Goal: Task Accomplishment & Management: Complete application form

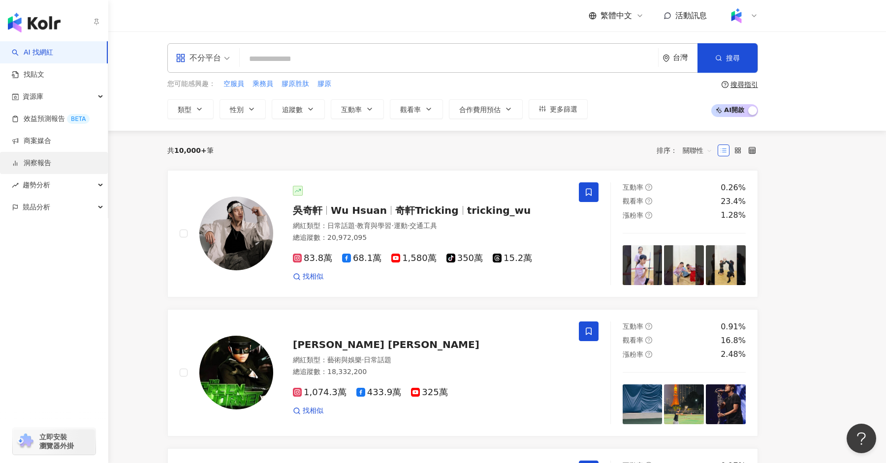
click at [27, 163] on link "洞察報告" at bounding box center [31, 163] width 39 height 10
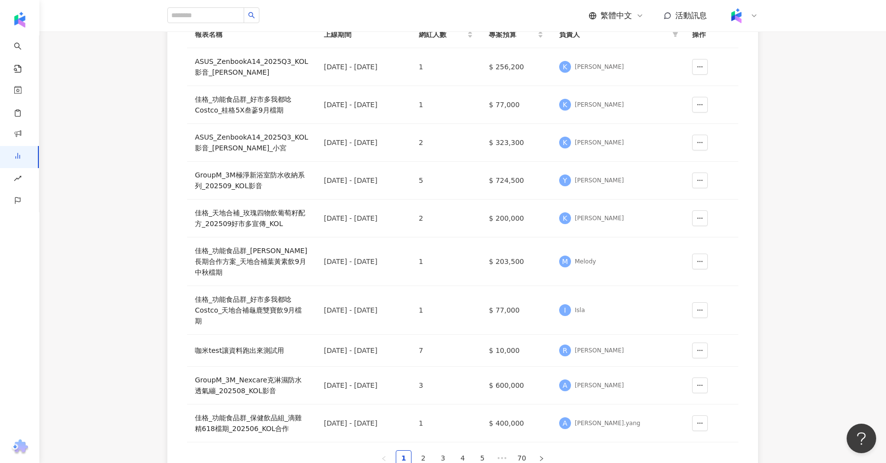
scroll to position [169, 0]
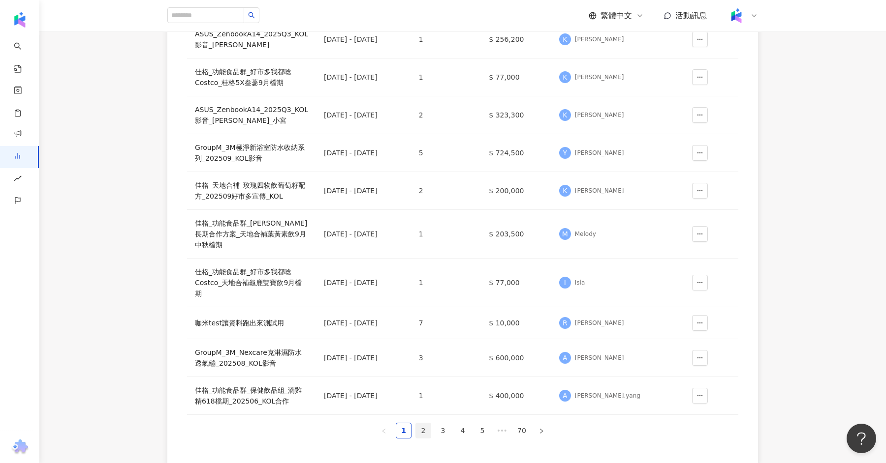
click at [421, 427] on link "2" at bounding box center [423, 431] width 15 height 15
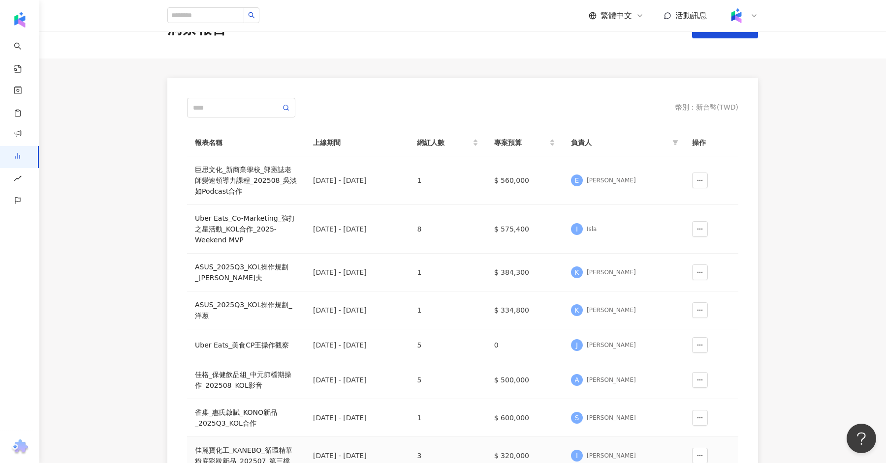
scroll to position [31, 0]
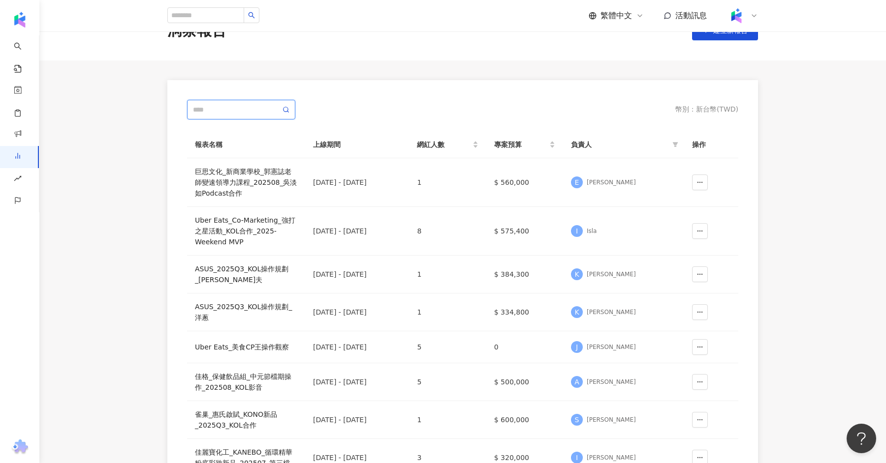
click at [219, 112] on input "text" at bounding box center [237, 109] width 88 height 11
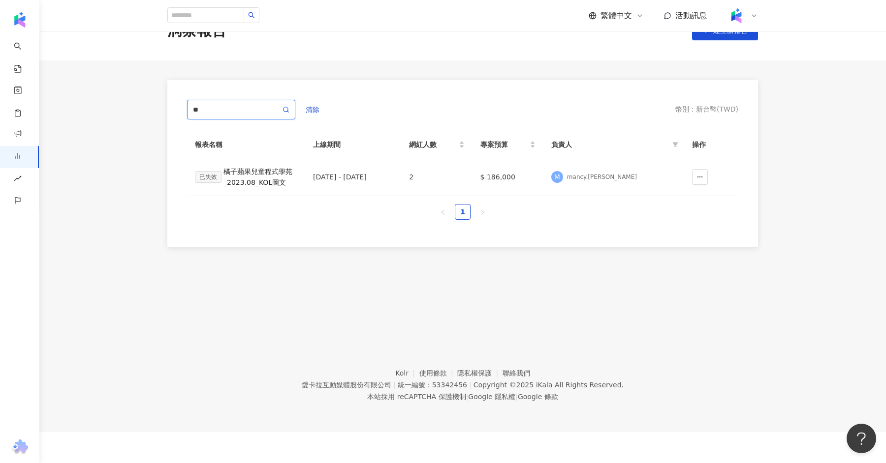
type input "*"
type input "**"
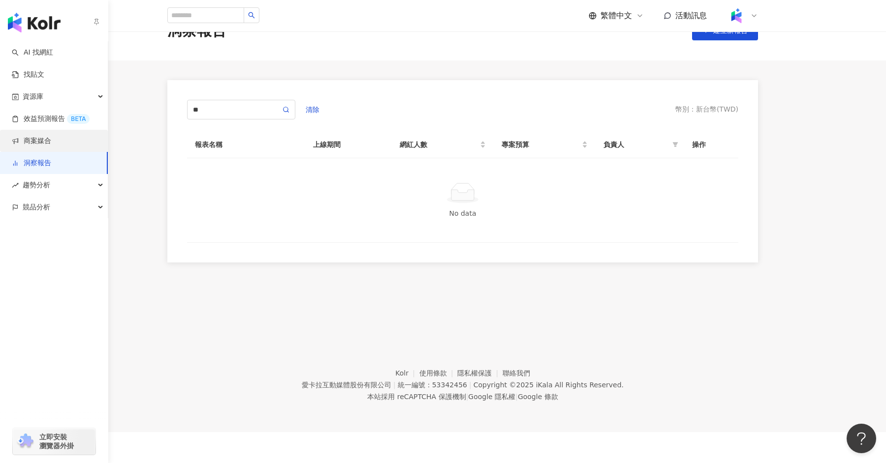
click at [29, 136] on link "商案媒合" at bounding box center [31, 141] width 39 height 10
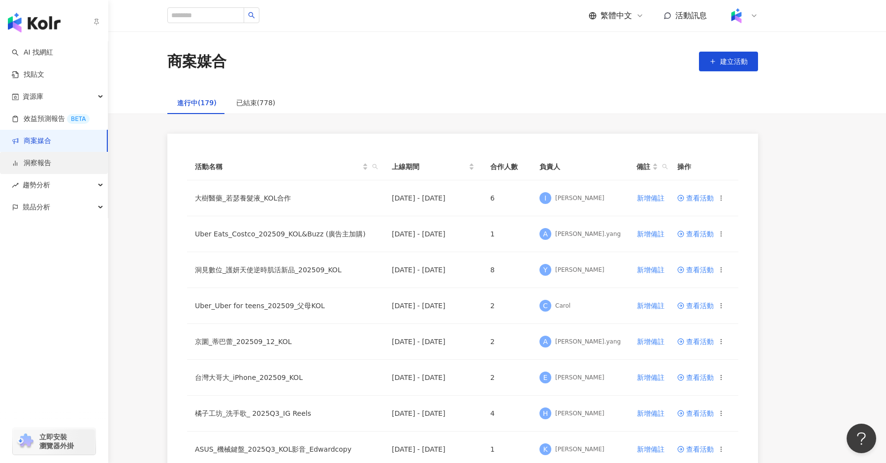
click at [51, 162] on link "洞察報告" at bounding box center [31, 163] width 39 height 10
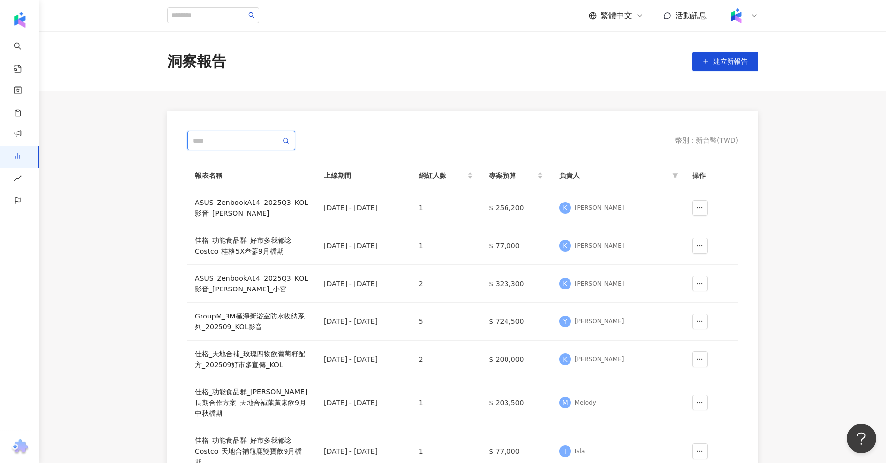
click at [206, 135] on input "text" at bounding box center [237, 140] width 88 height 11
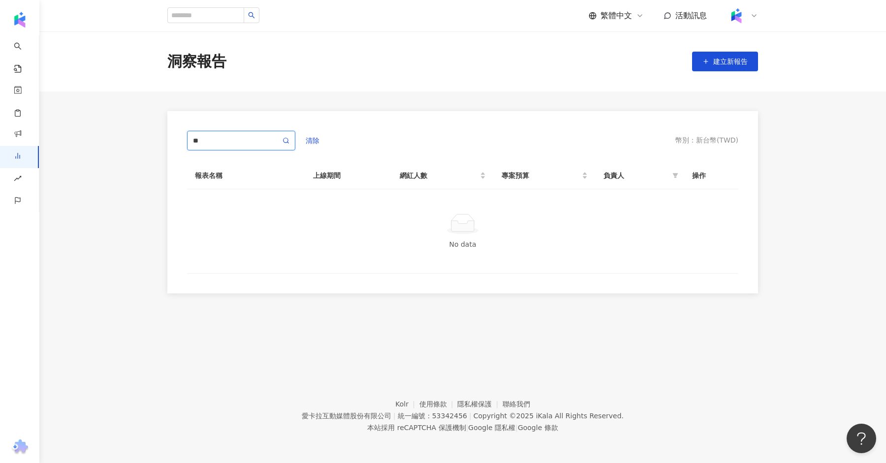
type input "*"
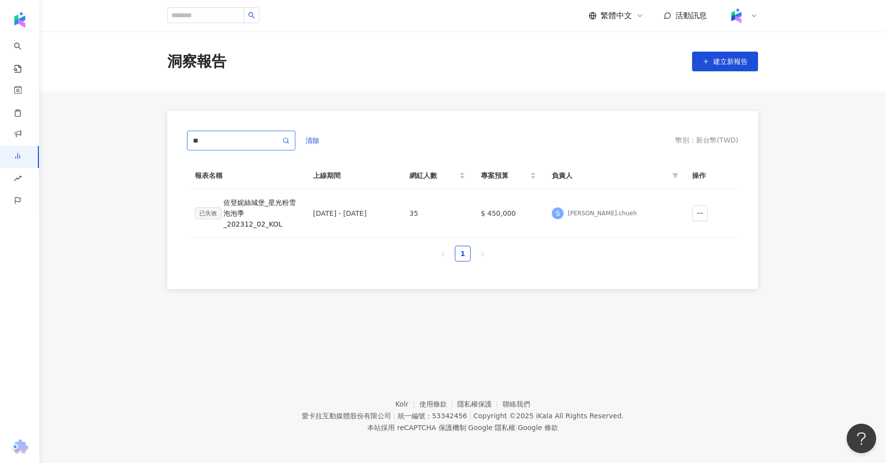
type input "*"
click at [187, 130] on div "清除 幣別 ： 新台幣 ( TWD ) 報表名稱 上線期間 網紅人數 專案預算 負責人 操作 已失效 佐登妮絲城堡_星光粉雪泡泡季_202312_02_KOL…" at bounding box center [462, 200] width 590 height 178
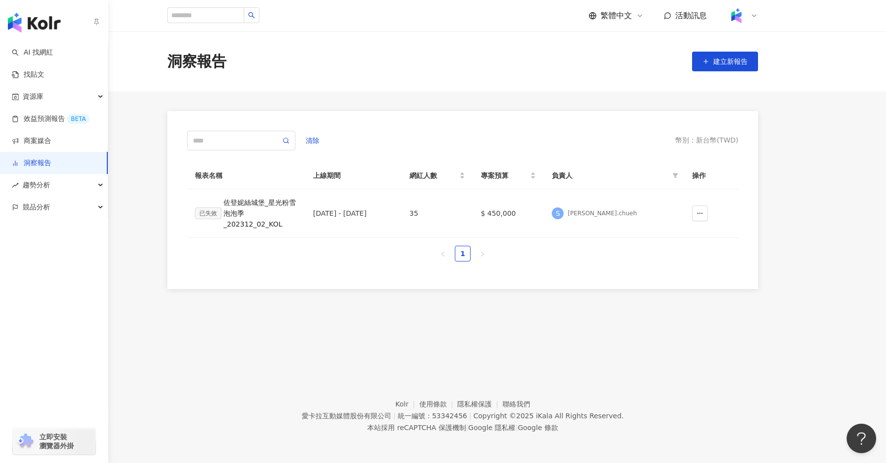
click at [51, 160] on link "洞察報告" at bounding box center [31, 163] width 39 height 10
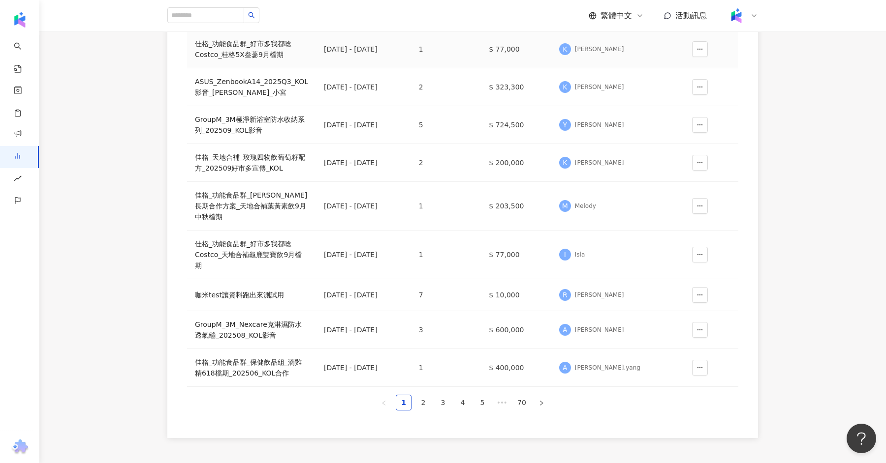
scroll to position [278, 0]
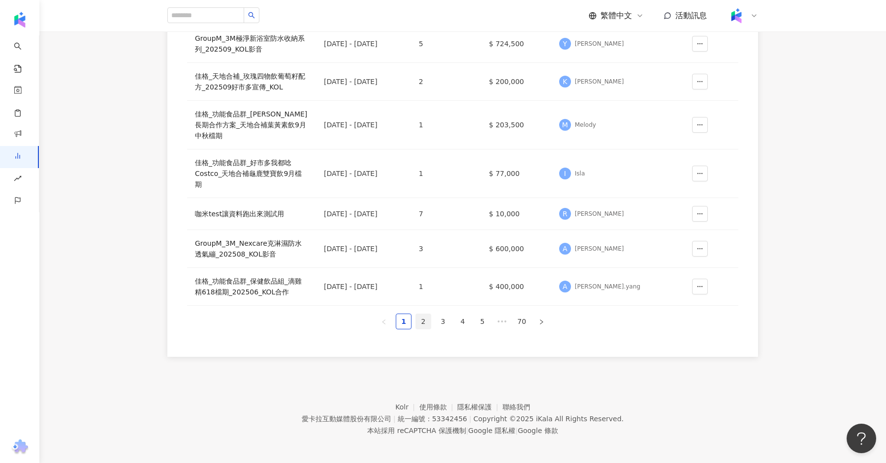
click at [421, 321] on link "2" at bounding box center [423, 321] width 15 height 15
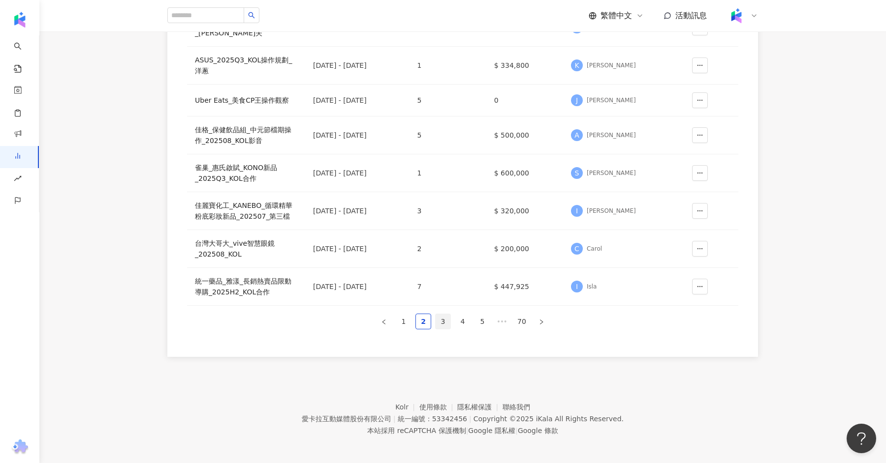
click at [447, 323] on link "3" at bounding box center [442, 321] width 15 height 15
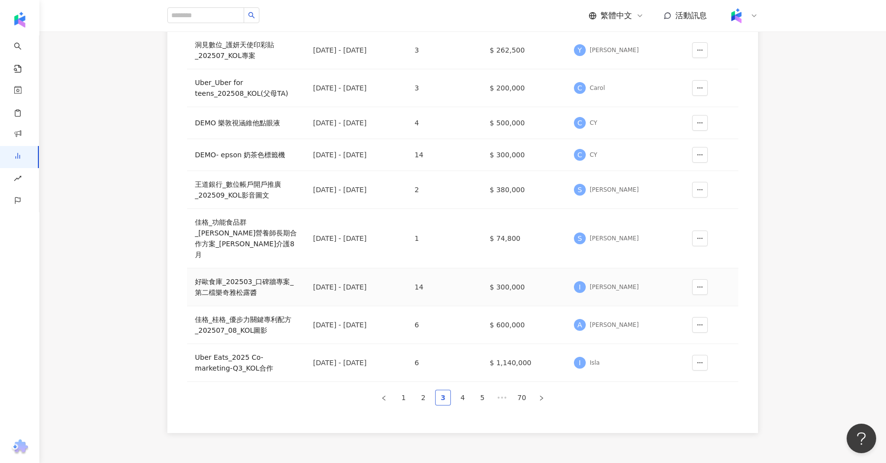
scroll to position [215, 0]
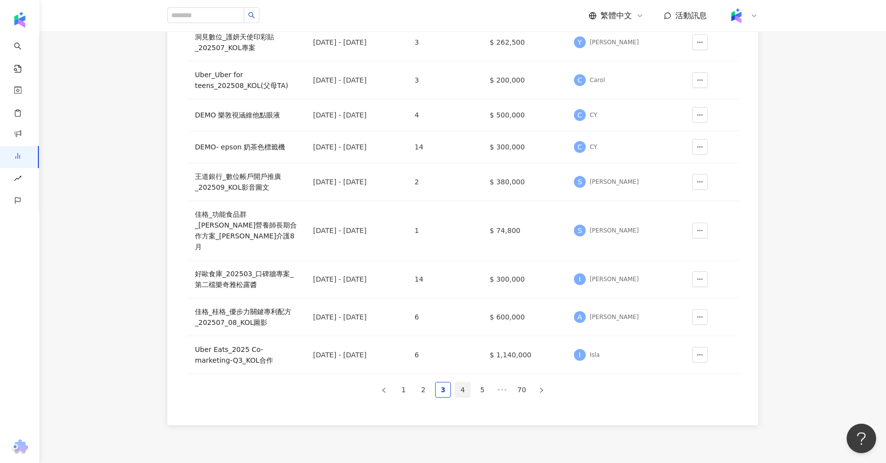
click at [461, 383] on link "4" at bounding box center [462, 390] width 15 height 15
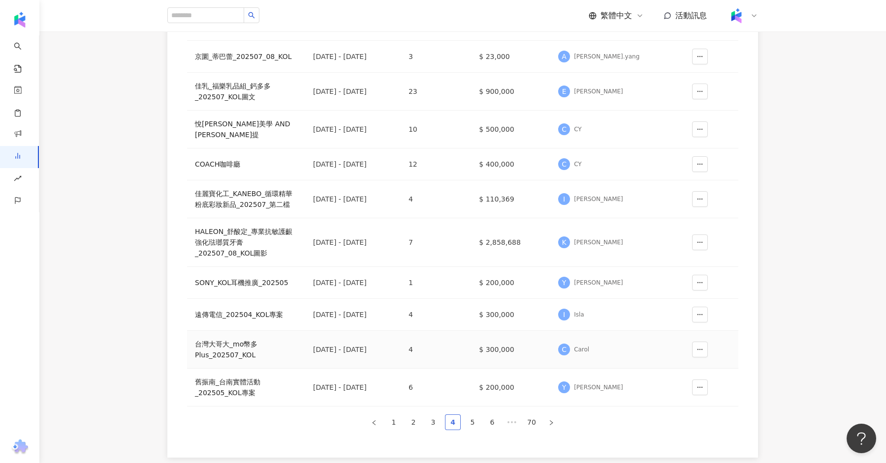
scroll to position [154, 0]
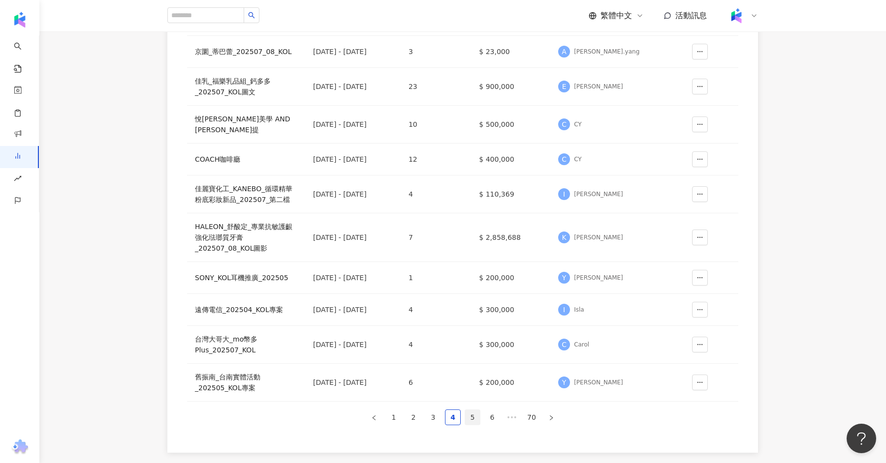
click at [468, 410] on link "5" at bounding box center [472, 417] width 15 height 15
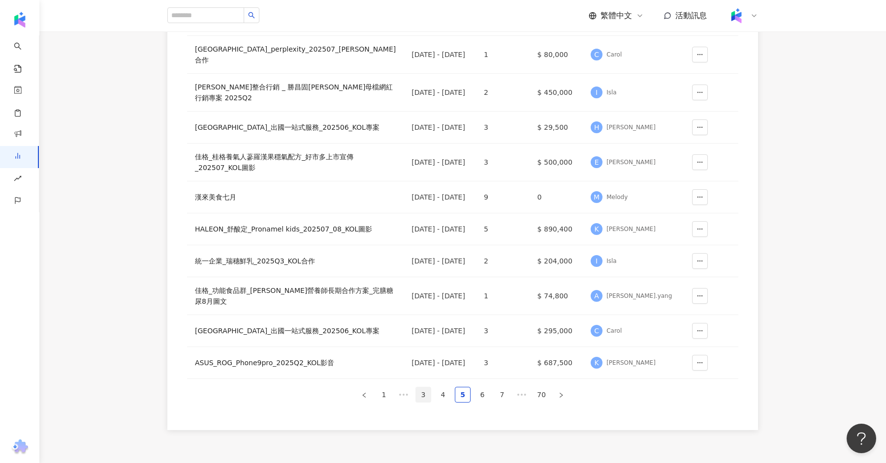
click at [421, 402] on link "3" at bounding box center [423, 395] width 15 height 15
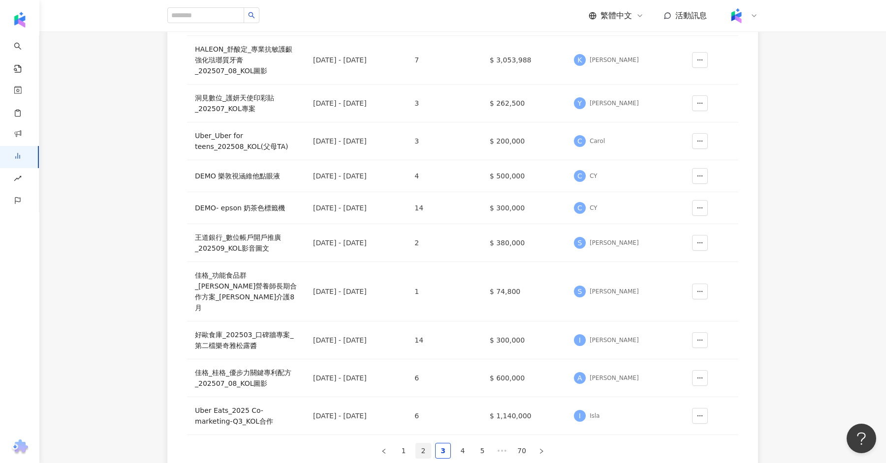
click at [418, 444] on link "2" at bounding box center [423, 451] width 15 height 15
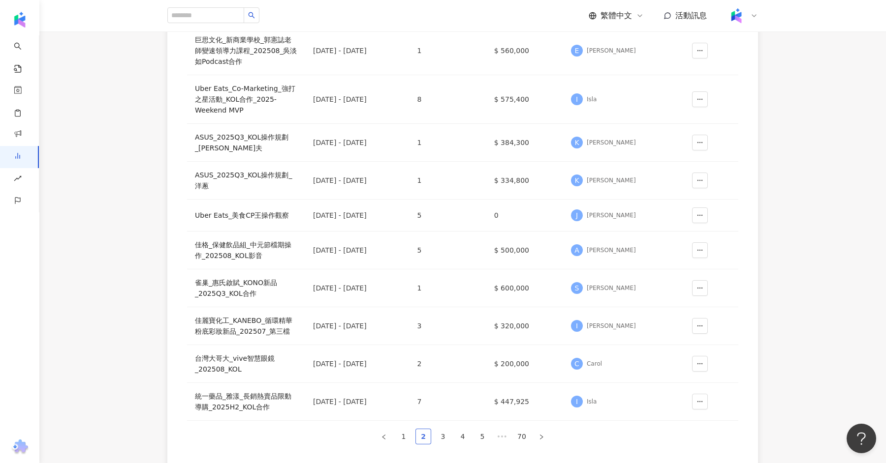
scroll to position [164, 0]
click at [400, 433] on link "1" at bounding box center [403, 436] width 15 height 15
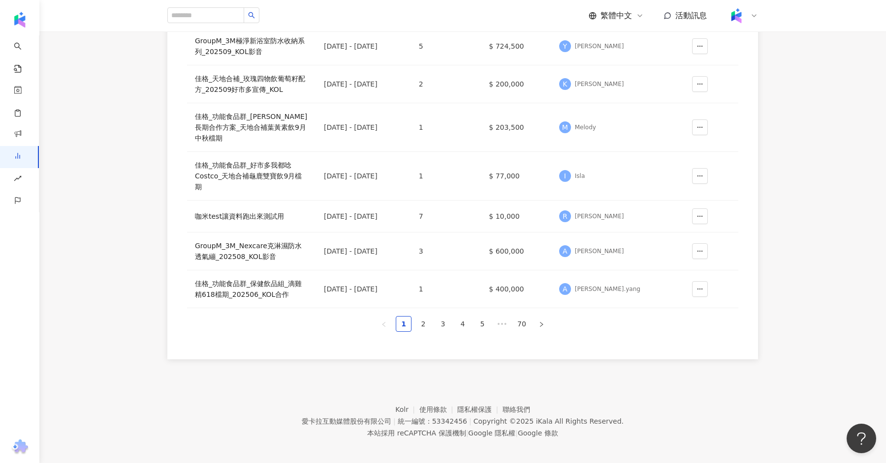
scroll to position [278, 0]
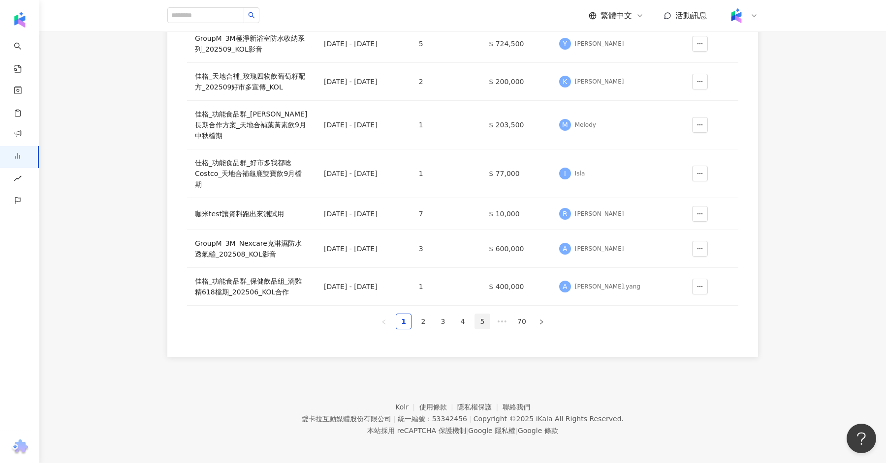
click at [488, 314] on link "5" at bounding box center [482, 321] width 15 height 15
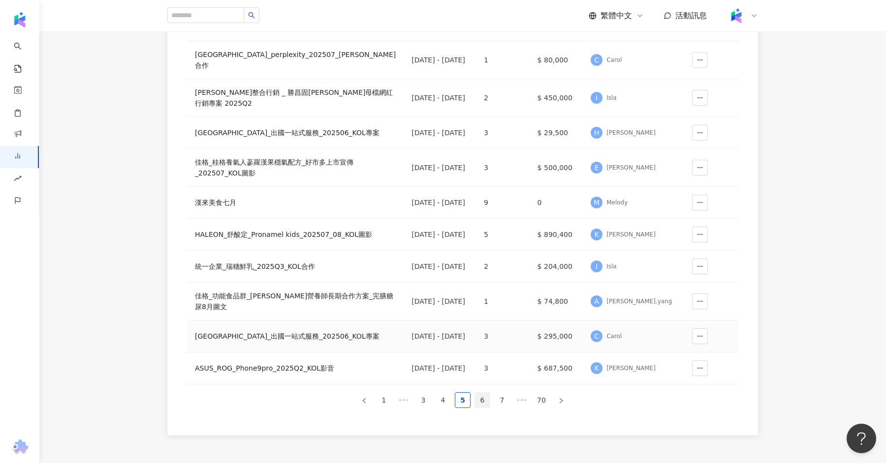
scroll to position [152, 0]
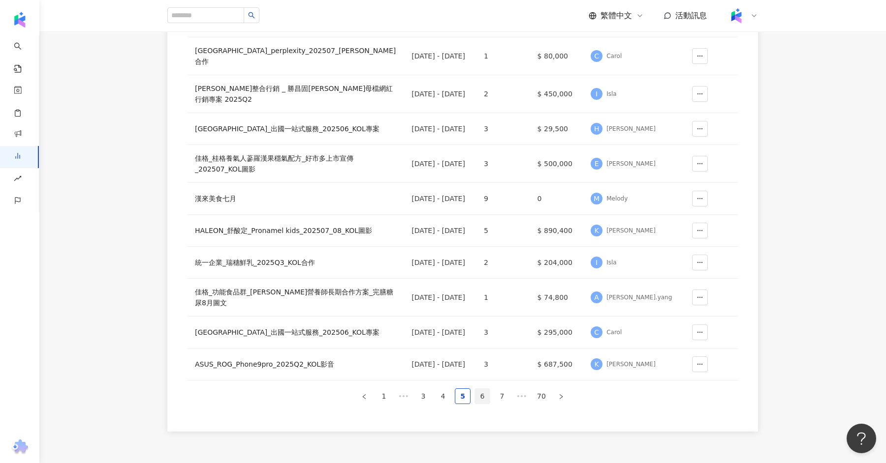
click at [480, 404] on link "6" at bounding box center [482, 396] width 15 height 15
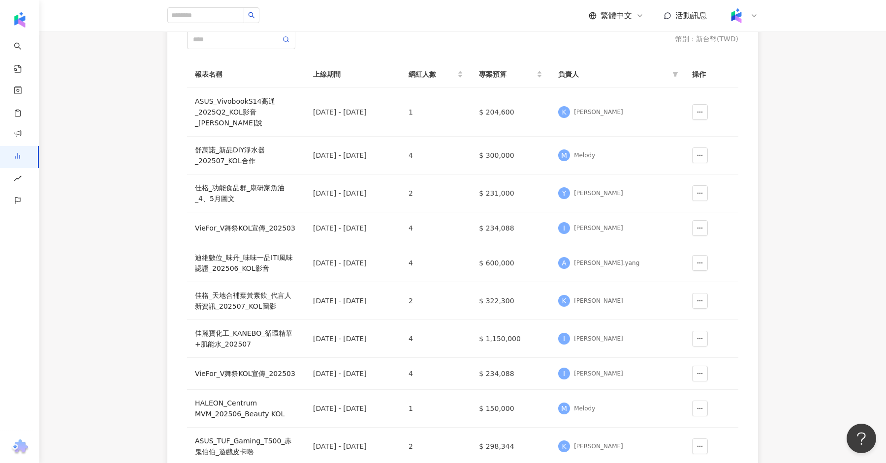
scroll to position [0, 0]
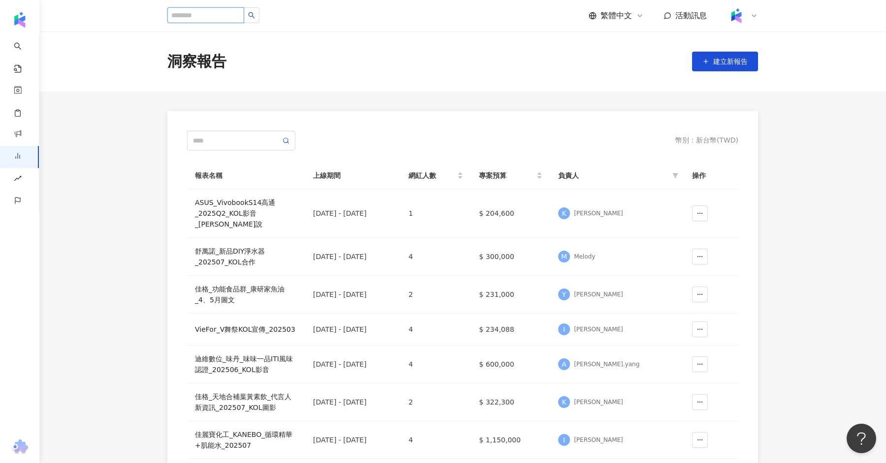
click at [201, 15] on input "search" at bounding box center [205, 15] width 77 height 16
click at [216, 152] on div "幣別 ： 新台幣 ( TWD ) 報表名稱 上線期間 網紅人數 專案預算 負責人 操作 ASUS_VivobookS14高通_2025Q2_KOL影音_哈利說…" at bounding box center [462, 365] width 551 height 468
click at [220, 137] on input "text" at bounding box center [237, 140] width 88 height 11
type input "*"
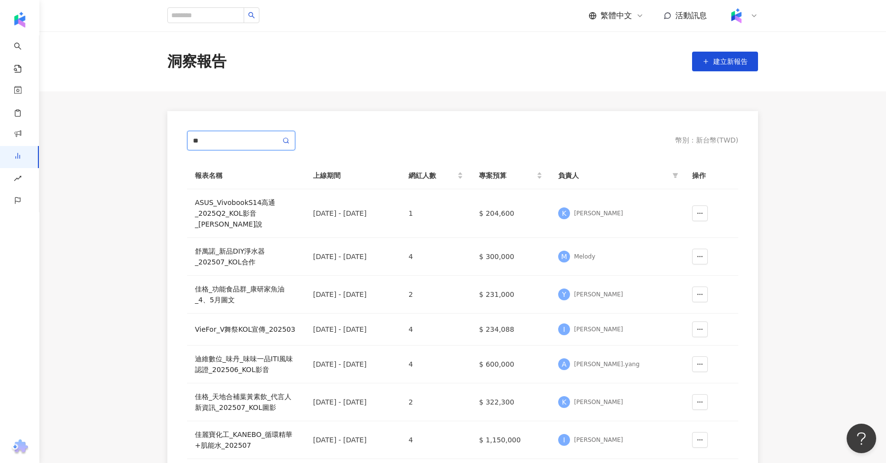
type input "*"
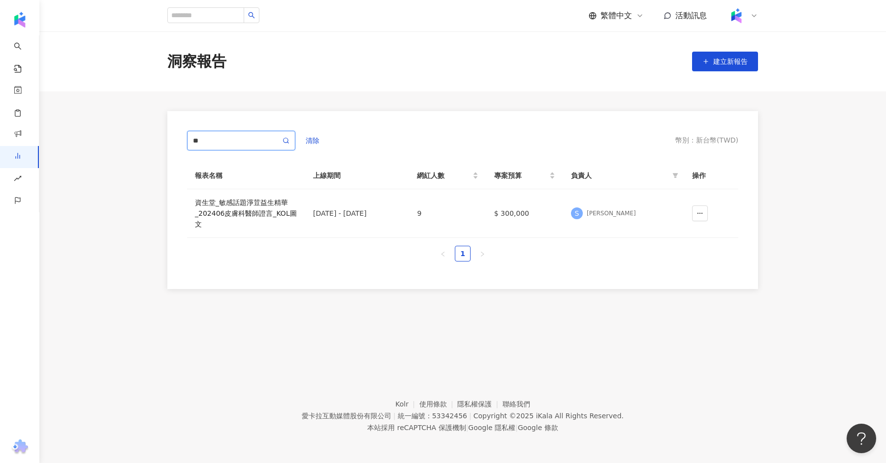
type input "*"
click at [759, 151] on div "清除 幣別 ： 新台幣 ( TWD ) 報表名稱 上線期間 網紅人數 專案預算 負責人 操作 資生堂_敏感話題淨荳益生精華_202406皮膚科醫師證言_KOL…" at bounding box center [463, 200] width 630 height 178
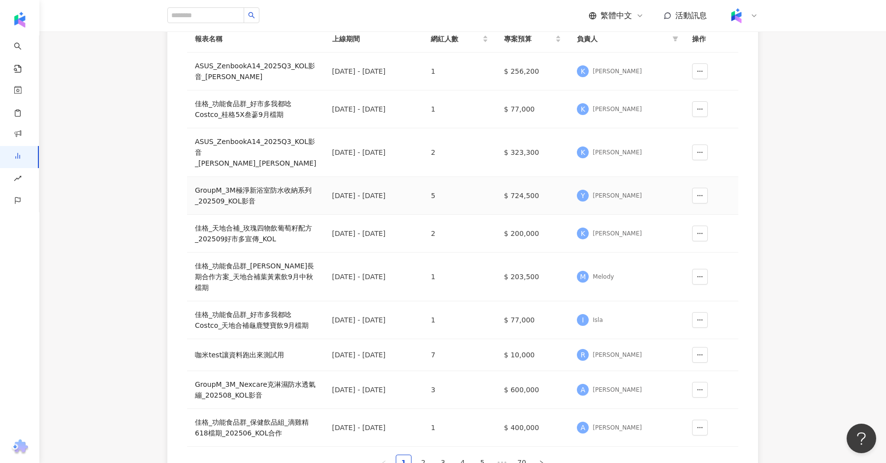
scroll to position [147, 0]
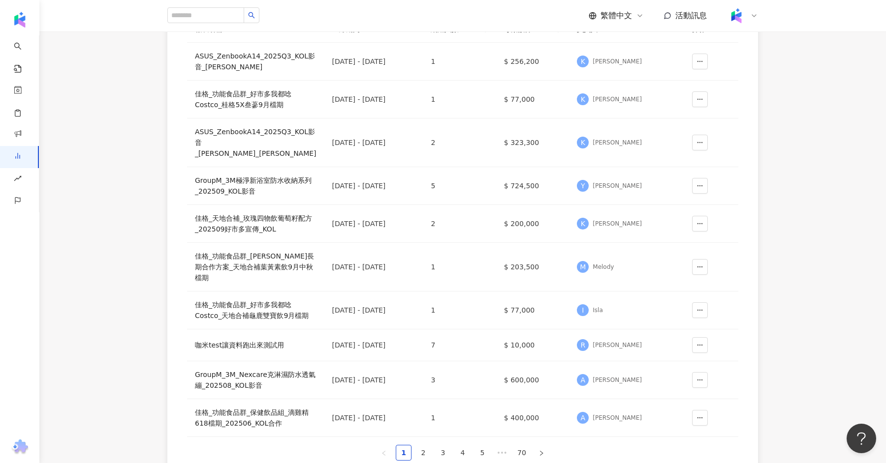
click at [142, 99] on main "洞察報告 建立新報告 幣別 ： 新台幣 ( TWD ) 報表名稱 上線期間 網紅人數 專案預算 負責人 操作 ASUS_ZenbookA14_2025Q3_K…" at bounding box center [462, 187] width 846 height 604
click at [184, 15] on input "search" at bounding box center [205, 15] width 77 height 16
type input "***"
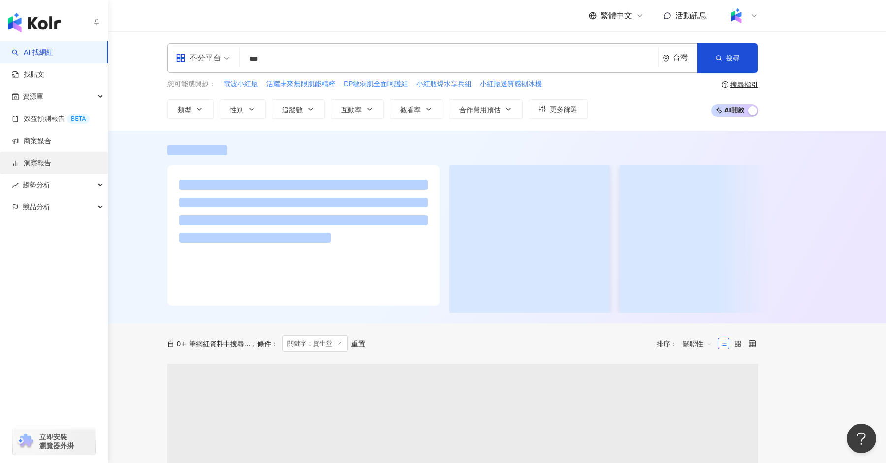
click at [48, 158] on link "洞察報告" at bounding box center [31, 163] width 39 height 10
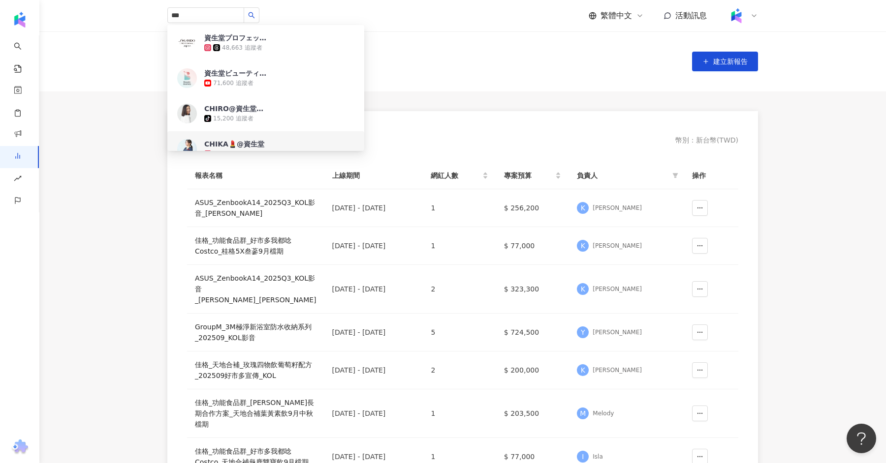
click at [63, 265] on main "洞察報告 建立新報告 幣別 ： 新台幣 ( TWD ) 報表名稱 上線期間 網紅人數 專案預算 負責人 操作 ASUS_ZenbookA14_2025Q3_K…" at bounding box center [462, 333] width 846 height 604
click at [475, 20] on div "*** 資生堂プロフェッショナル 48,663 追蹤者 資生堂ビューティージャーニー 71,600 追蹤者 CHIRO@資生堂ジャパン tiktok-ico…" at bounding box center [462, 15] width 590 height 31
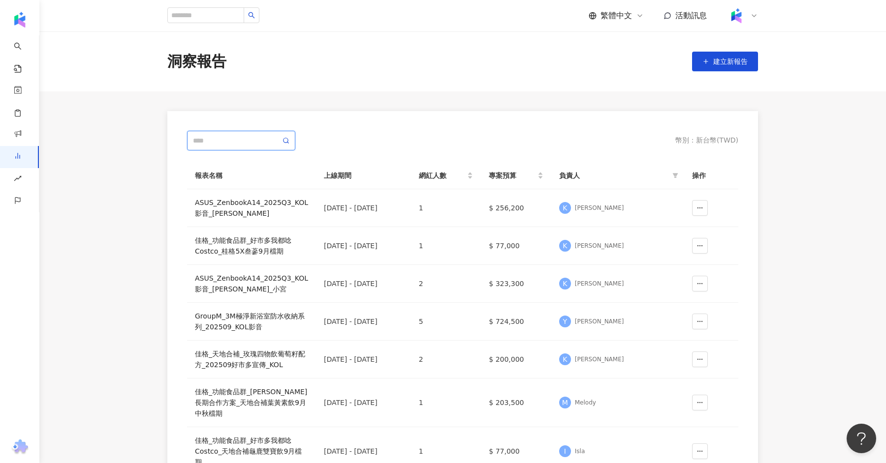
click at [222, 136] on input "text" at bounding box center [237, 140] width 88 height 11
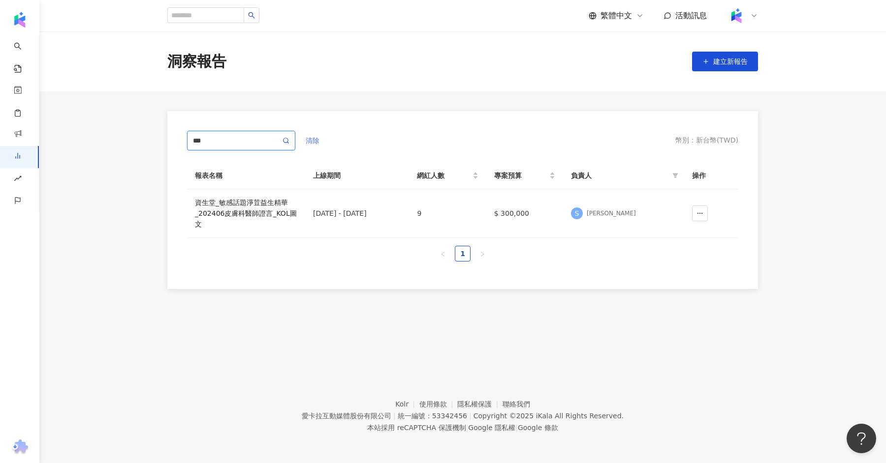
type input "***"
click at [307, 141] on span "清除" at bounding box center [313, 141] width 14 height 8
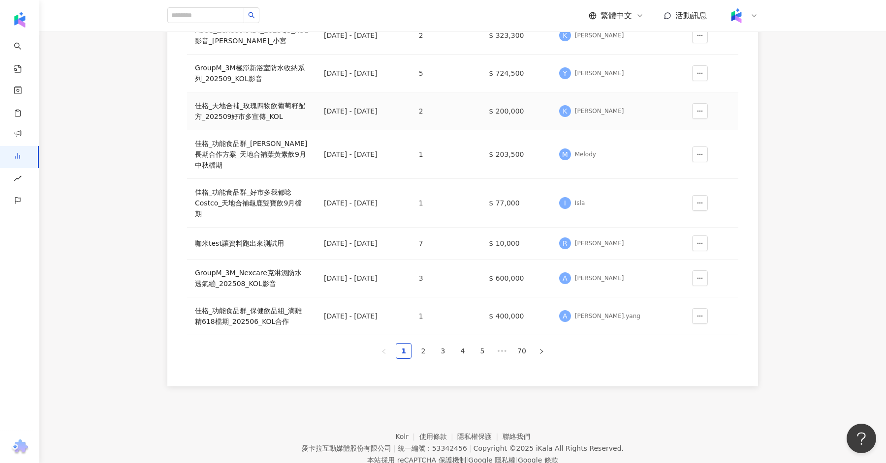
scroll to position [278, 0]
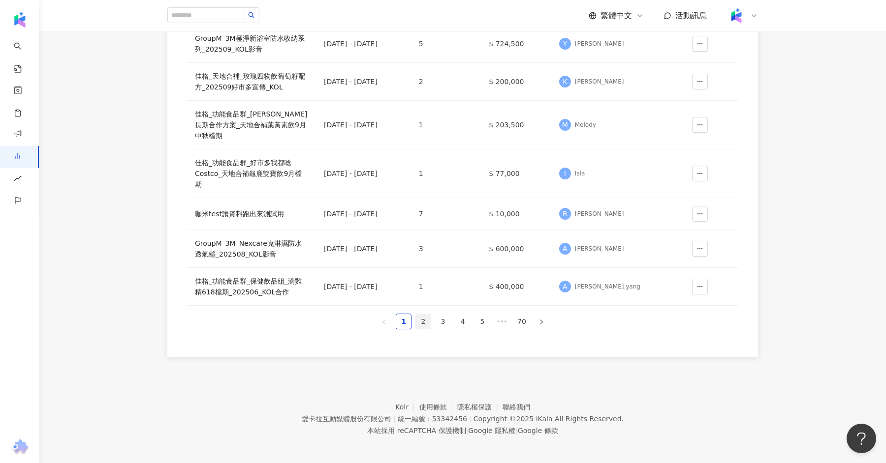
click at [418, 316] on link "2" at bounding box center [423, 321] width 15 height 15
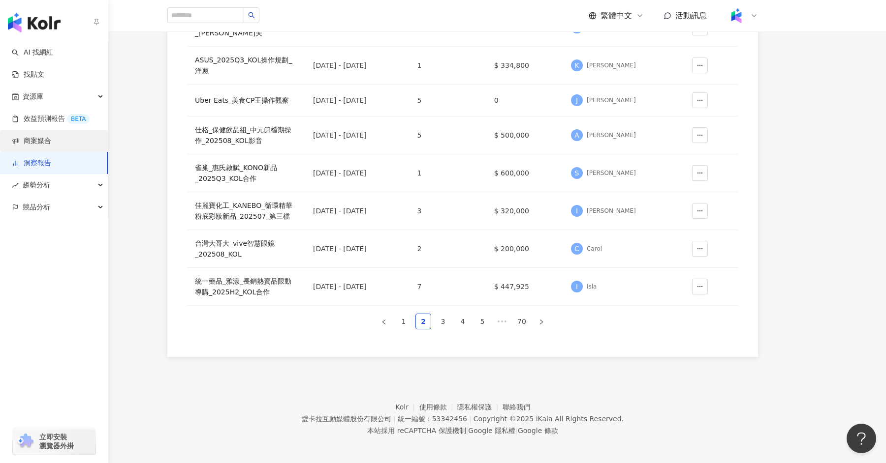
click at [37, 144] on link "商案媒合" at bounding box center [31, 141] width 39 height 10
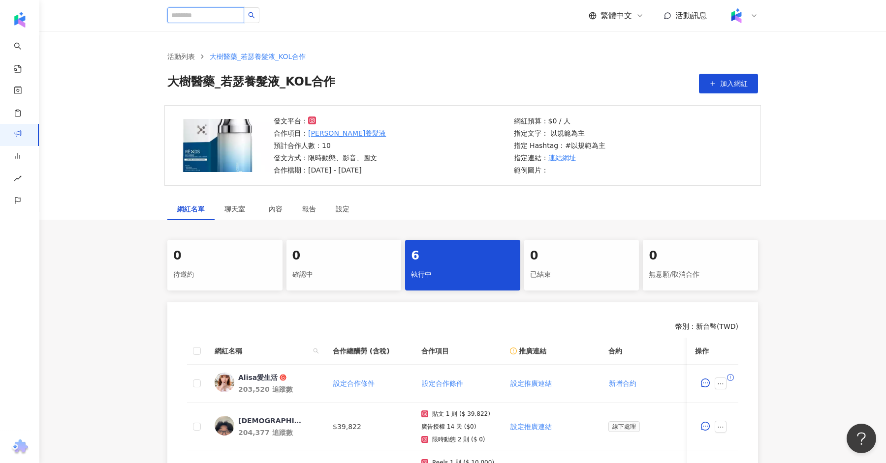
click at [219, 9] on input "search" at bounding box center [205, 15] width 77 height 16
click at [743, 75] on button "加入網紅" at bounding box center [728, 84] width 59 height 20
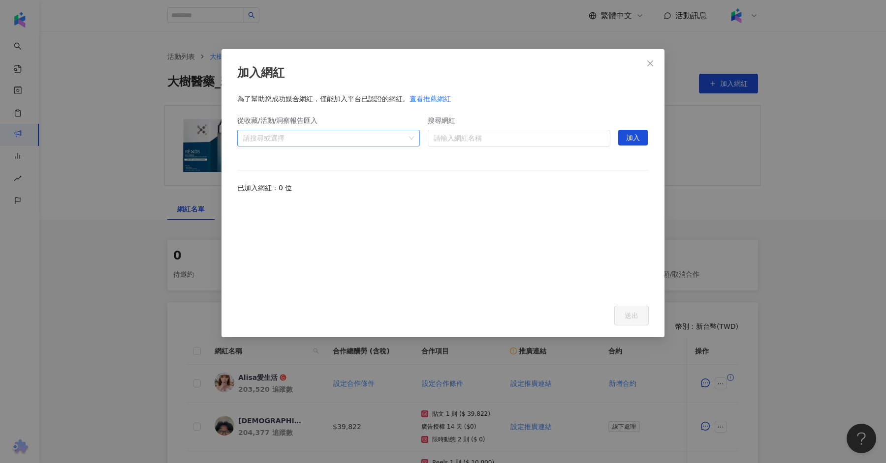
click at [313, 140] on div at bounding box center [323, 137] width 168 height 7
type input "*"
click at [491, 141] on input "搜尋網紅" at bounding box center [518, 138] width 171 height 16
type input "*"
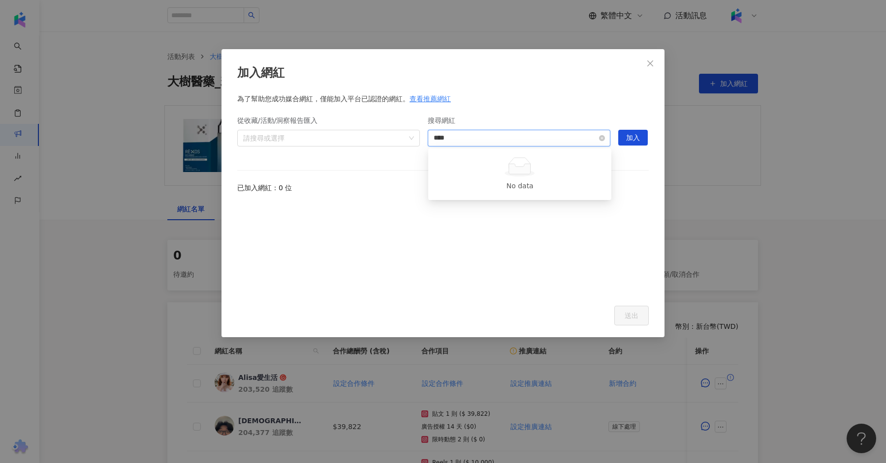
type input "**"
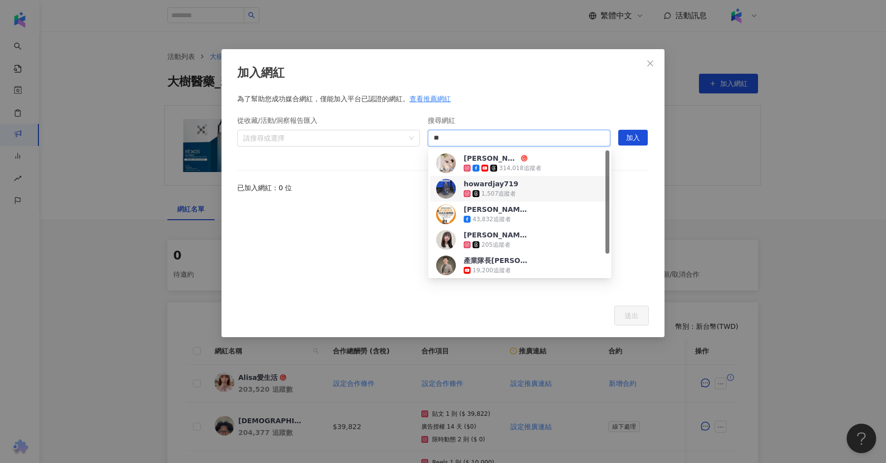
click at [513, 171] on div "314,018 追蹤者" at bounding box center [520, 168] width 42 height 8
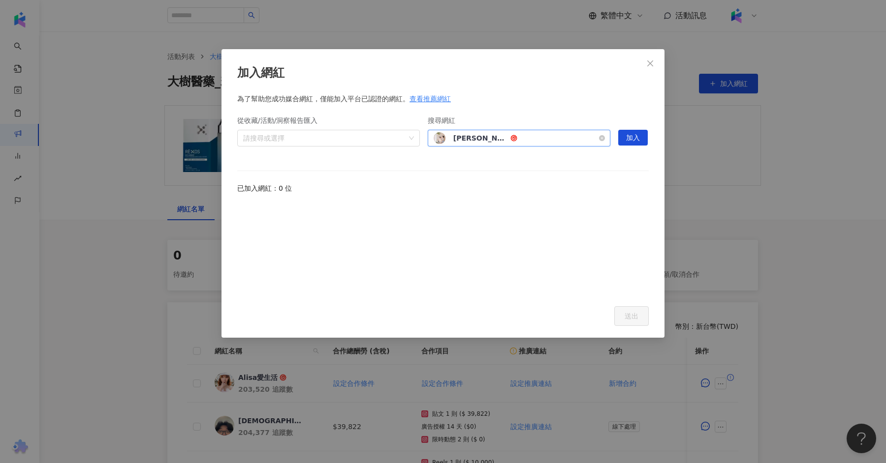
click at [543, 140] on div "張捷 314,018 追蹤者" at bounding box center [514, 138] width 162 height 15
click at [631, 143] on span "加入" at bounding box center [633, 138] width 14 height 16
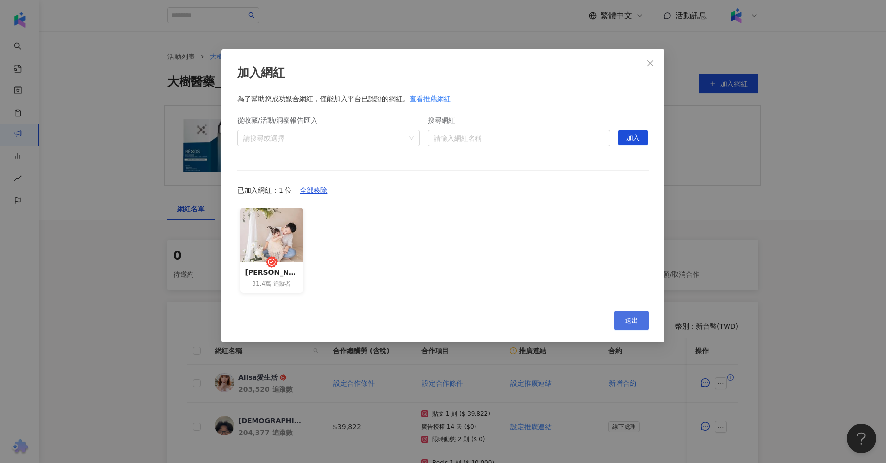
click at [631, 319] on span "送出" at bounding box center [631, 321] width 14 height 8
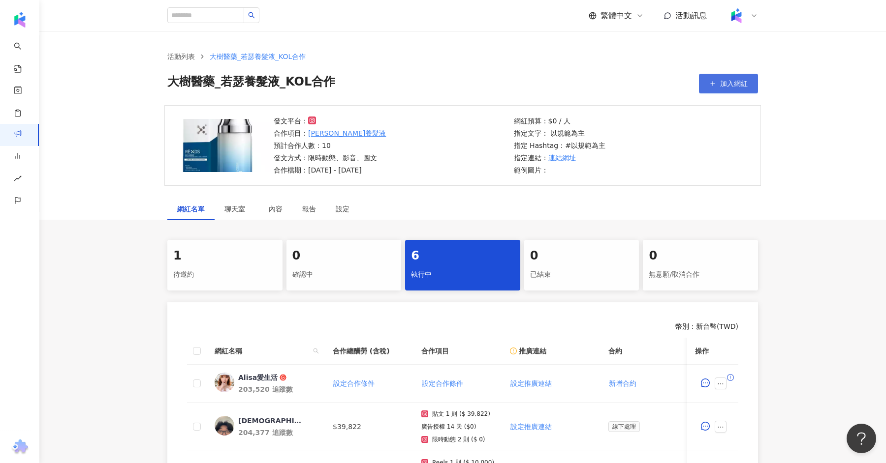
click at [723, 91] on button "加入網紅" at bounding box center [728, 84] width 59 height 20
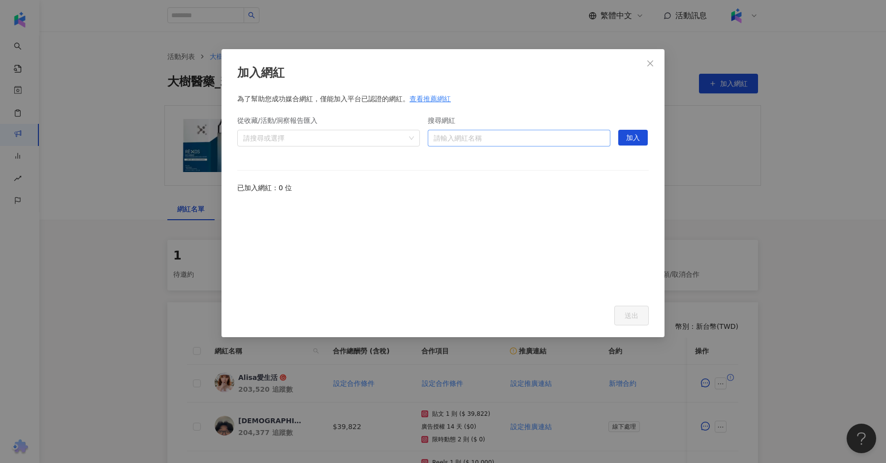
click at [503, 144] on input "搜尋網紅" at bounding box center [518, 138] width 171 height 16
paste input "*********"
type input "*********"
click at [633, 131] on span "加入" at bounding box center [633, 138] width 14 height 16
click at [511, 138] on input "搜尋網紅" at bounding box center [518, 138] width 171 height 16
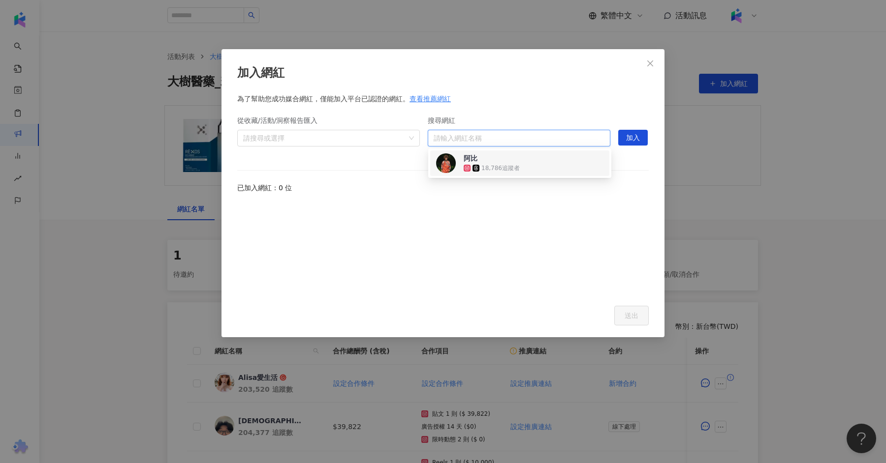
click at [505, 162] on span "阿比" at bounding box center [495, 159] width 64 height 10
click at [500, 137] on span "阿比" at bounding box center [485, 138] width 64 height 10
click at [501, 170] on div "18,786 追蹤者" at bounding box center [493, 168] width 40 height 8
click at [652, 64] on icon "close" at bounding box center [650, 64] width 8 height 8
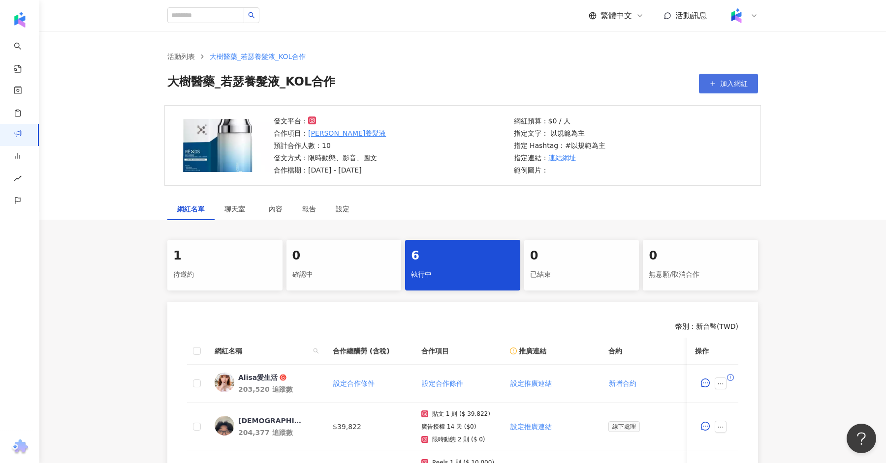
click at [723, 90] on button "加入網紅" at bounding box center [728, 84] width 59 height 20
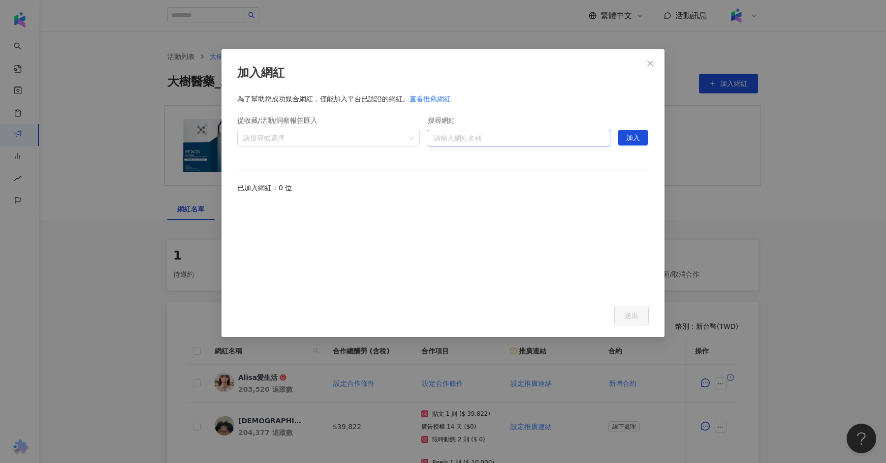
click at [511, 143] on input "搜尋網紅" at bounding box center [518, 138] width 171 height 16
paste input "*********"
type input "*********"
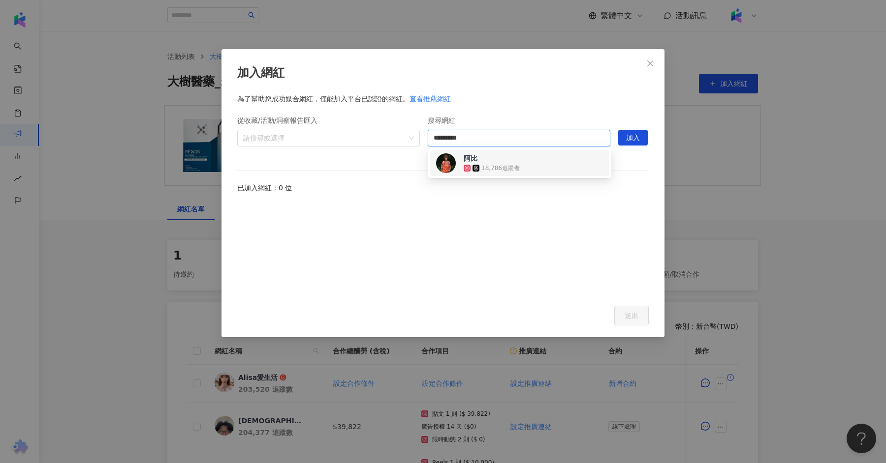
click at [501, 165] on div "18,786 追蹤者" at bounding box center [500, 168] width 38 height 8
click at [643, 138] on button "加入" at bounding box center [633, 138] width 30 height 16
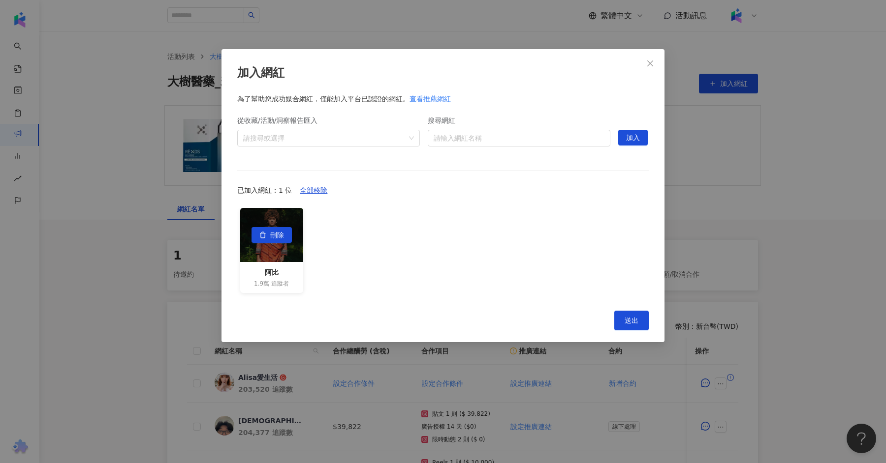
click at [284, 246] on div "刪除" at bounding box center [271, 235] width 63 height 54
click at [634, 324] on button "送出" at bounding box center [631, 321] width 34 height 20
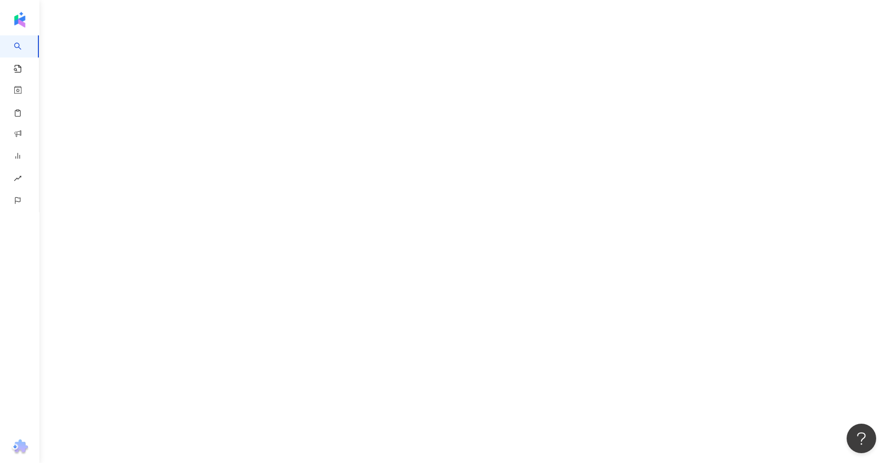
click at [84, 85] on div "AI 找網紅 找貼文 資源庫 效益預測報告 BETA 商案媒合 洞察報告 趨勢分析 競品分析" at bounding box center [443, 231] width 886 height 463
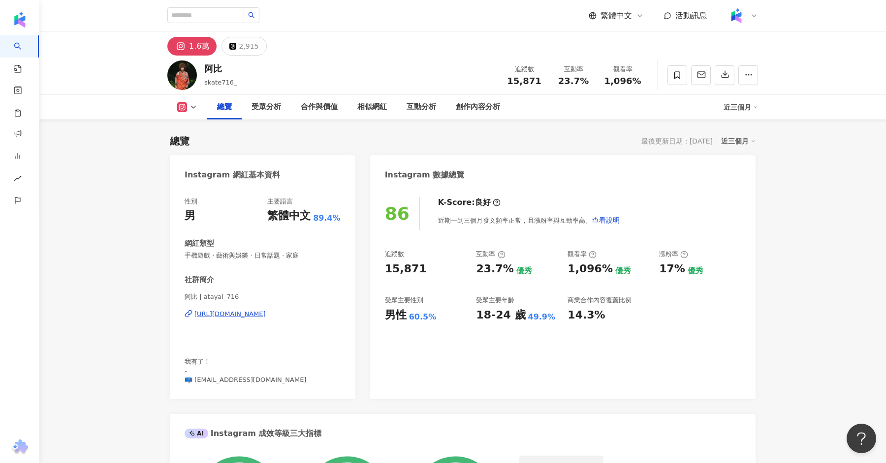
click at [224, 68] on div "阿比" at bounding box center [220, 68] width 32 height 12
drag, startPoint x: 230, startPoint y: 85, endPoint x: 205, endPoint y: 86, distance: 25.6
click at [205, 86] on div "阿比 skate716_ 追蹤數 15,871 互動率 23.7% 觀看率 1,096%" at bounding box center [463, 75] width 630 height 39
copy span "skate716_"
